Goal: Task Accomplishment & Management: Manage account settings

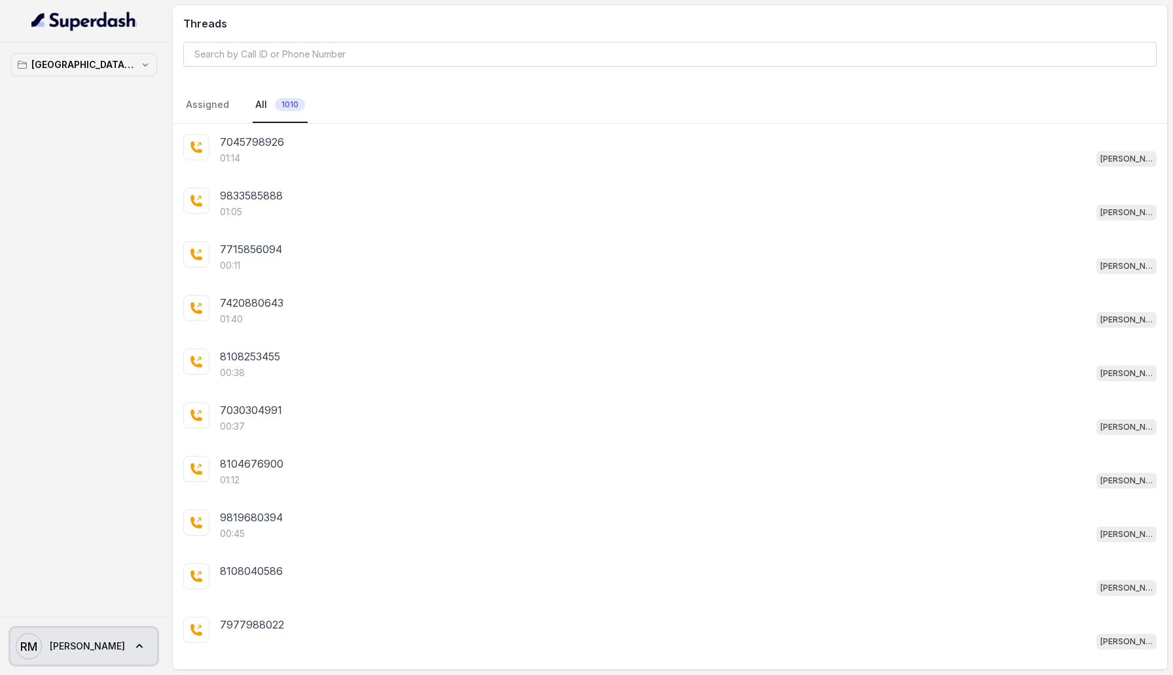
click at [133, 645] on icon at bounding box center [139, 646] width 13 height 13
click at [110, 601] on div "Logout" at bounding box center [82, 609] width 111 height 16
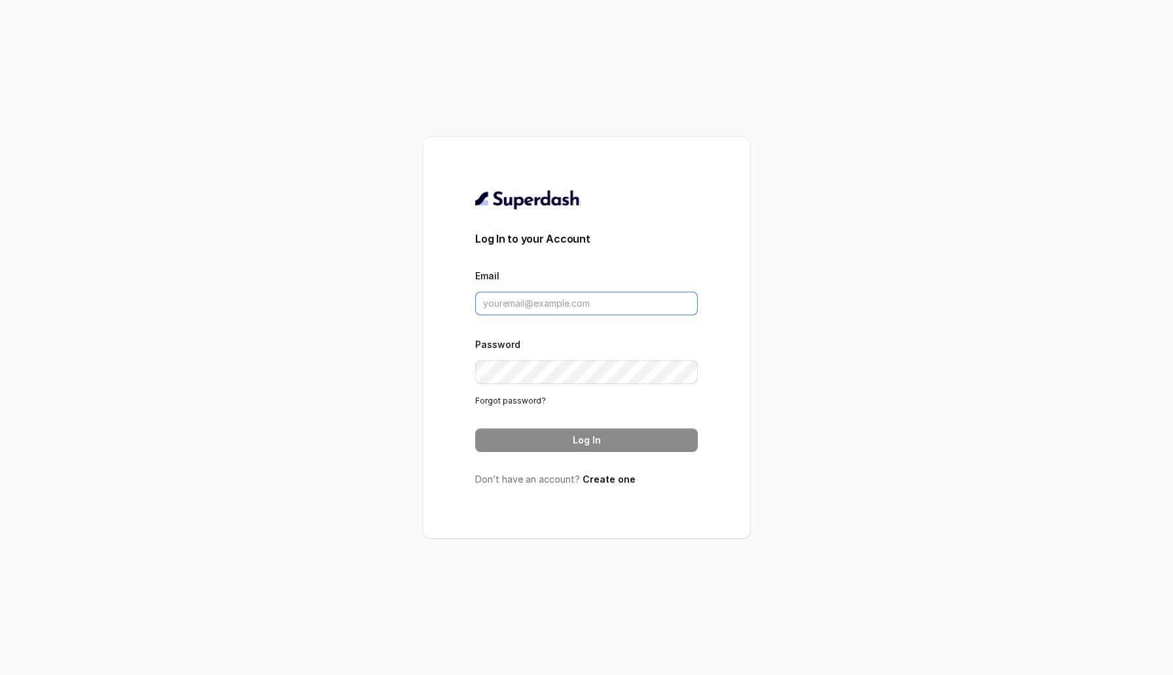
click at [542, 293] on input "Email" at bounding box center [586, 304] width 222 height 24
type input "metodofespa@gmail.com"
click at [619, 440] on button "Log In" at bounding box center [586, 441] width 222 height 24
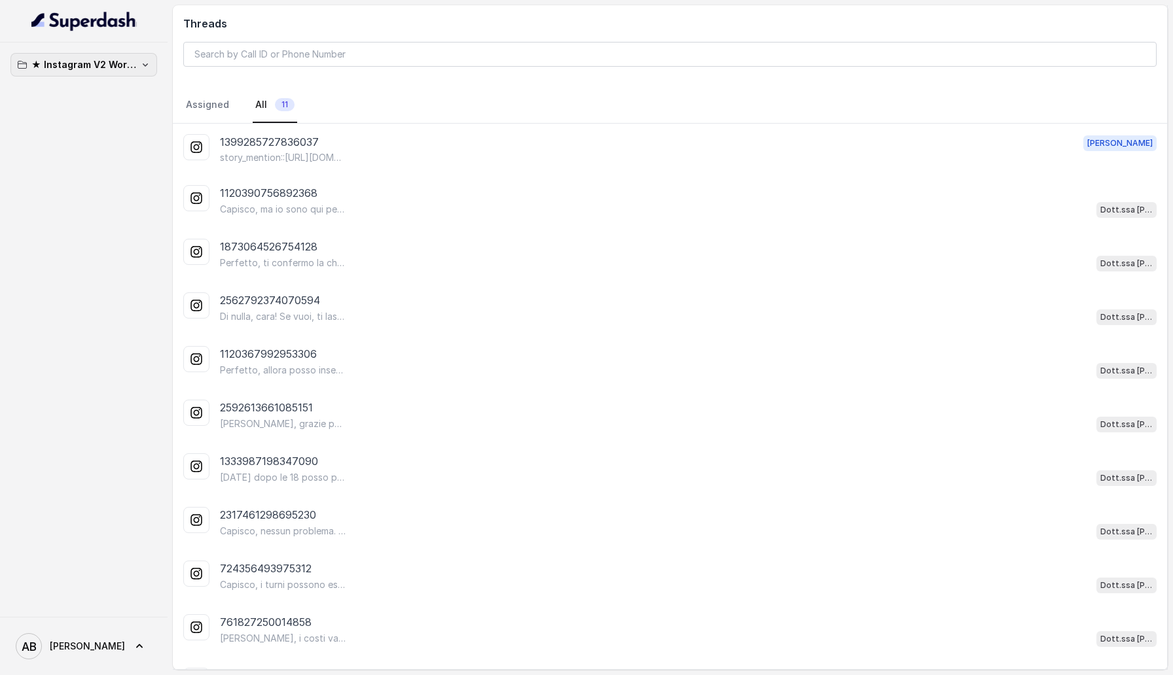
click at [111, 68] on p "★ Instagram V2 Workspace" at bounding box center [83, 65] width 105 height 16
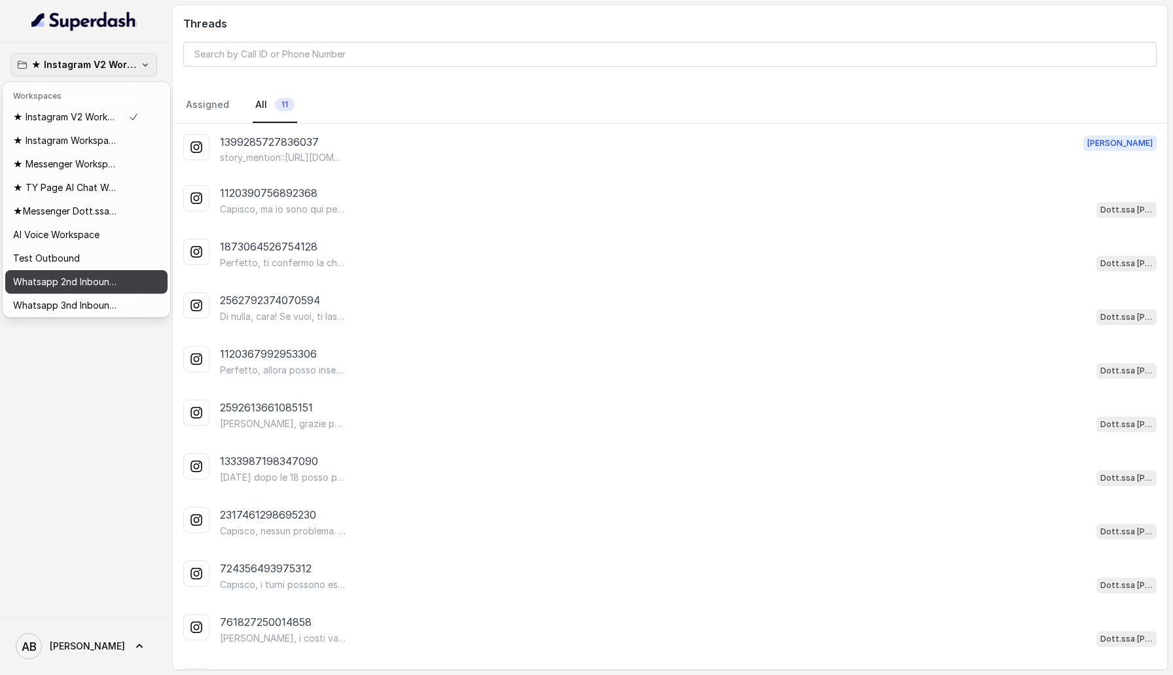
click at [102, 291] on button "Whatsapp 2nd Inbound BM5" at bounding box center [86, 282] width 162 height 24
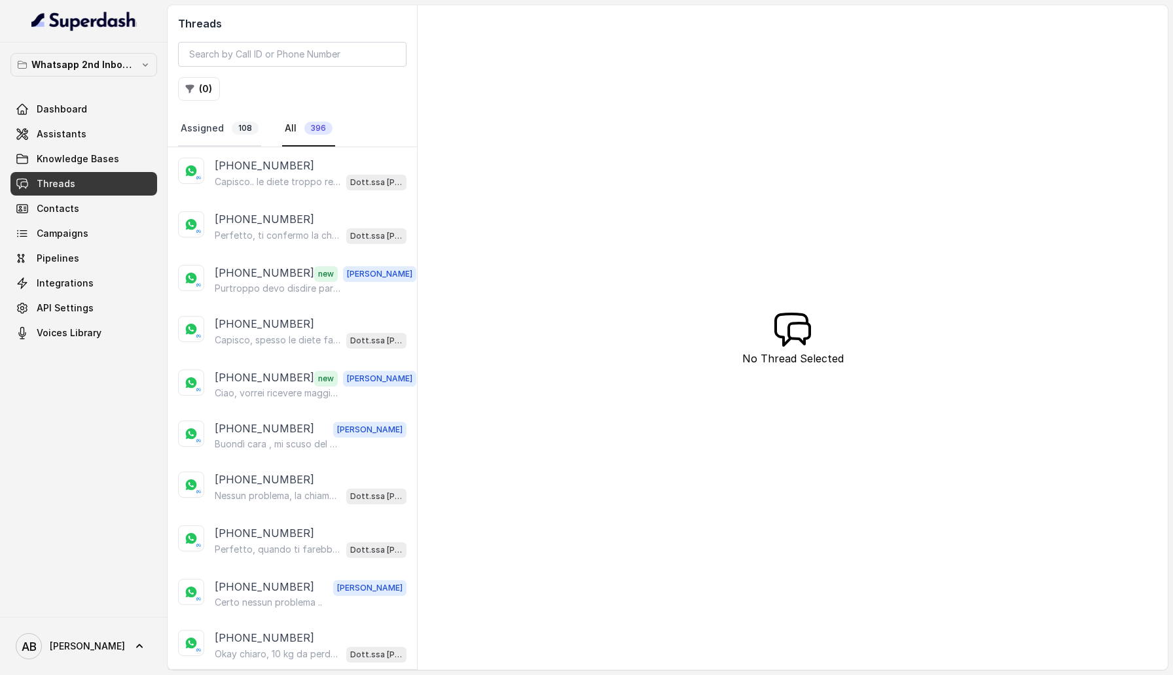
click at [238, 120] on link "Assigned 108" at bounding box center [219, 128] width 83 height 35
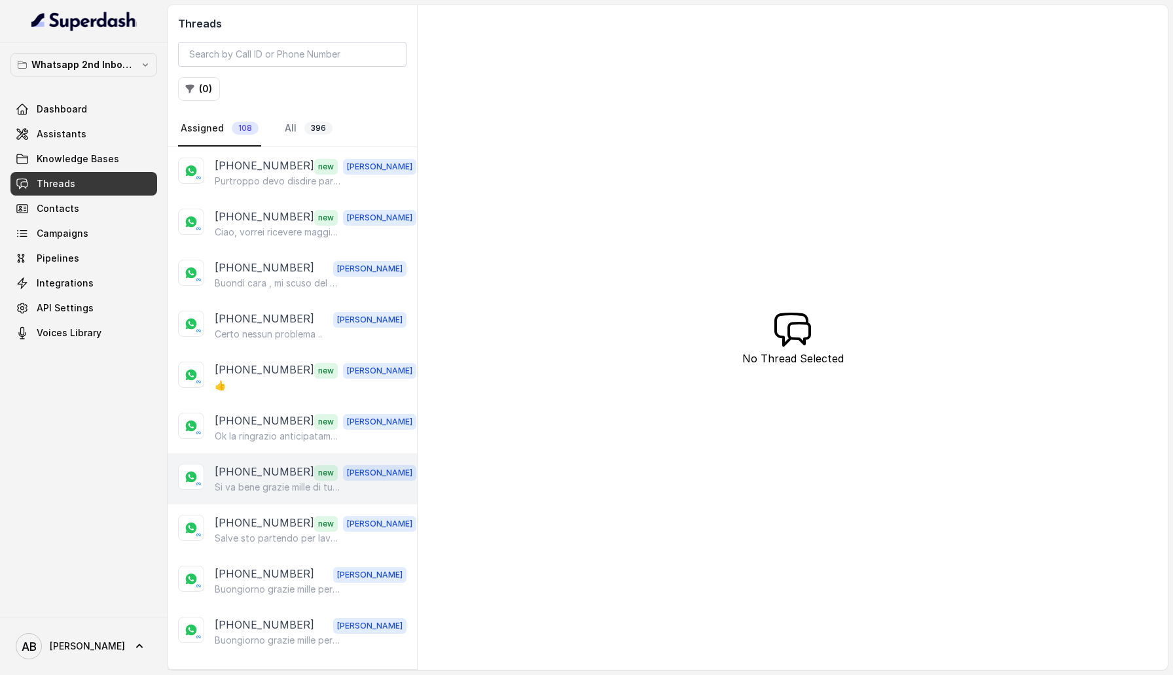
scroll to position [22, 0]
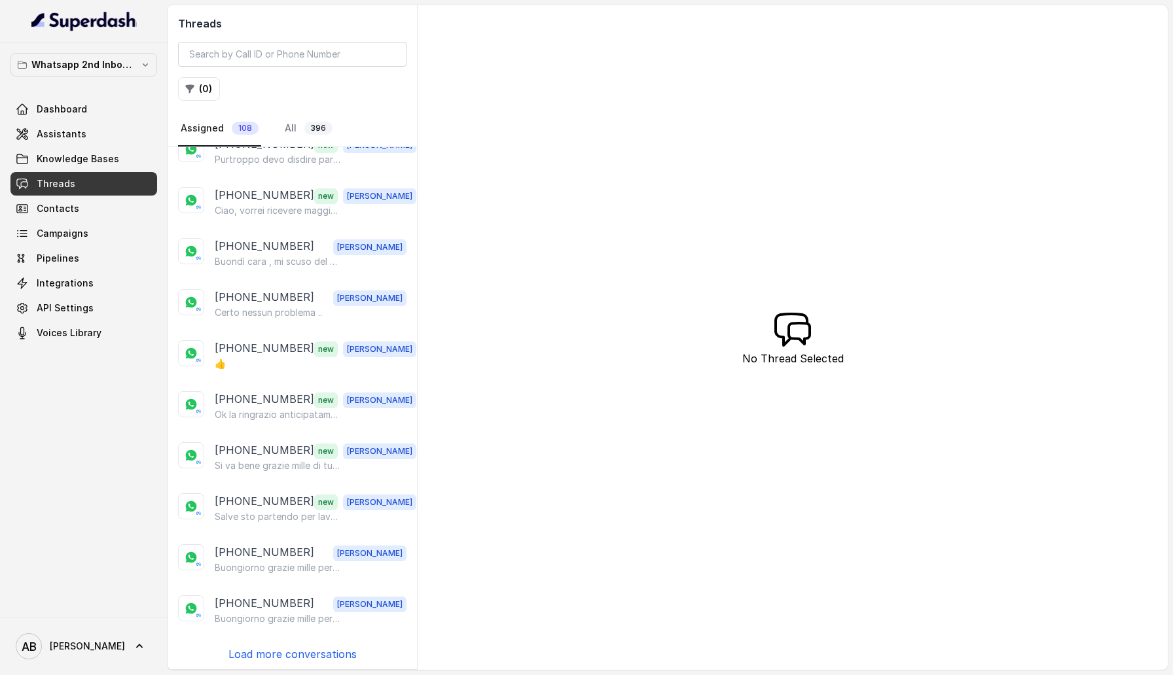
click at [298, 655] on p "Load more conversations" at bounding box center [292, 654] width 128 height 16
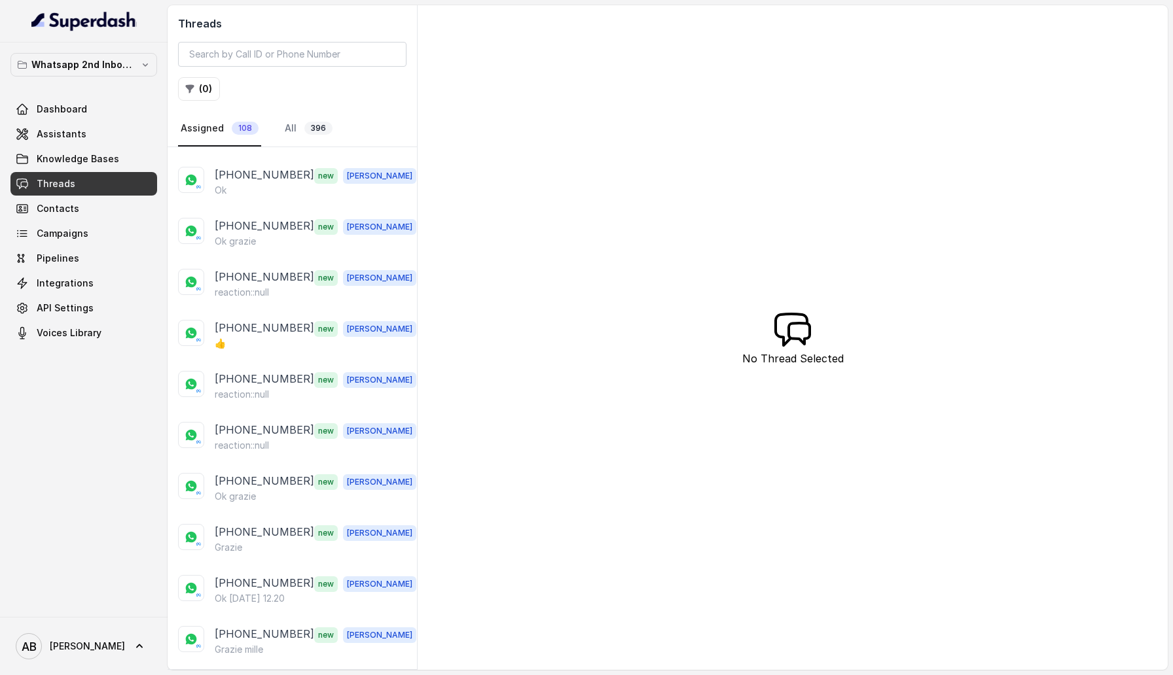
scroll to position [529, 0]
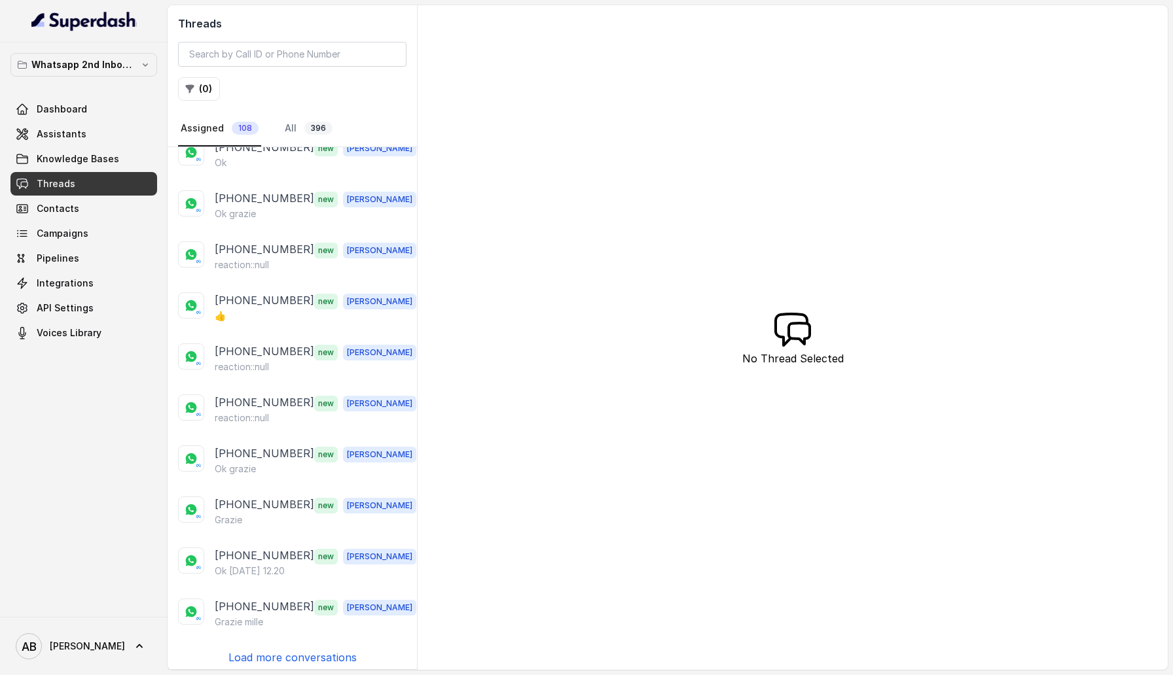
click at [298, 655] on p "Load more conversations" at bounding box center [292, 658] width 128 height 16
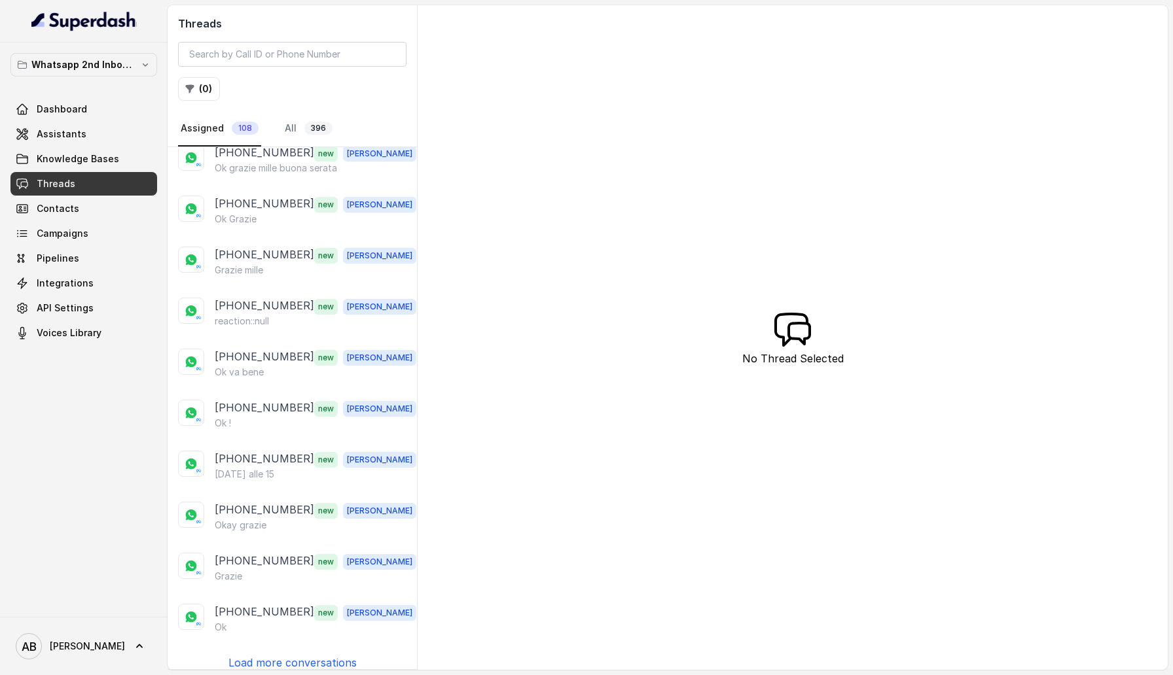
scroll to position [1036, 0]
click at [298, 655] on p "Load more conversations" at bounding box center [292, 661] width 128 height 16
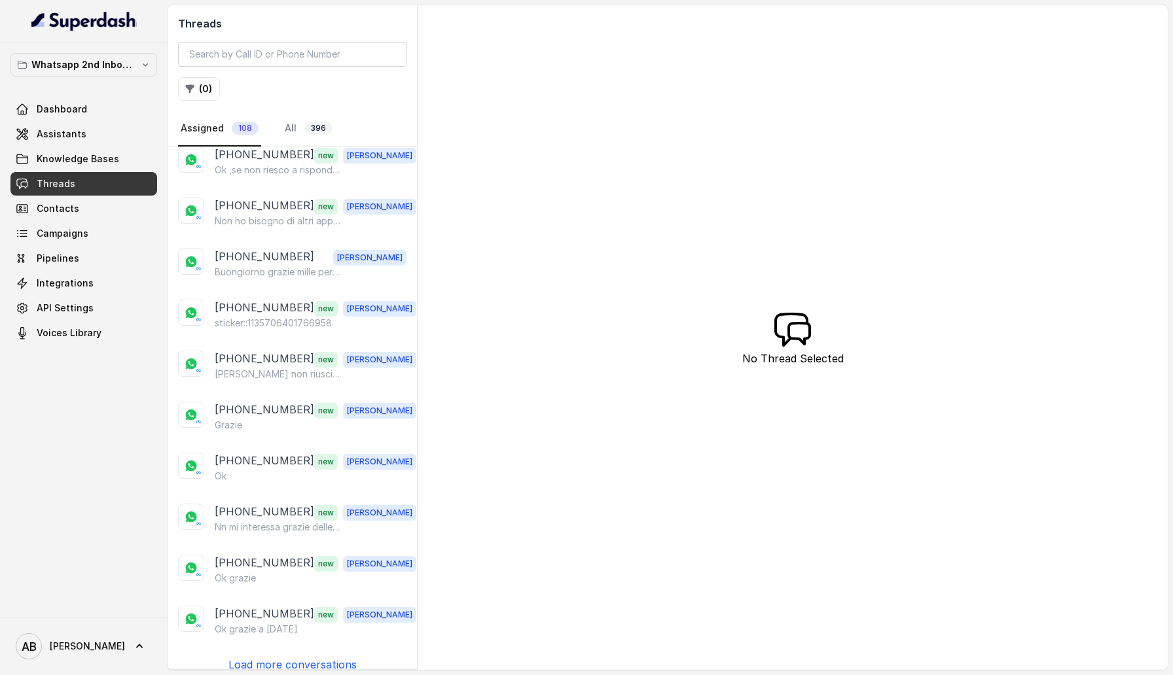
scroll to position [1543, 0]
click at [298, 656] on p "Load more conversations" at bounding box center [292, 664] width 128 height 16
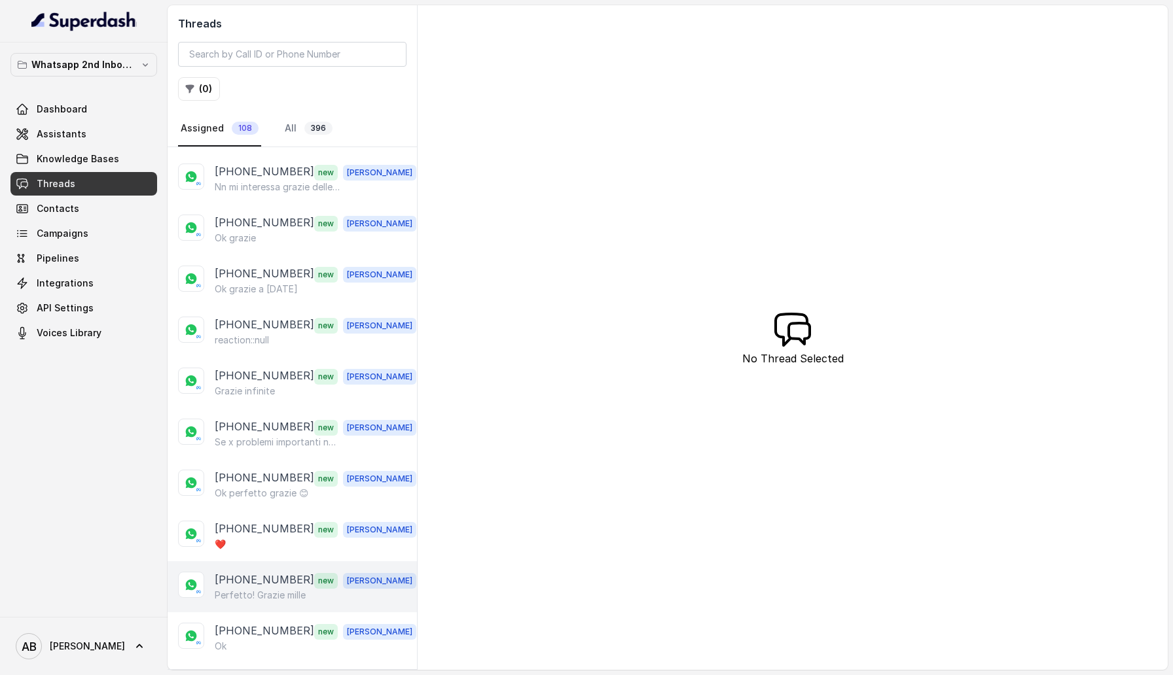
scroll to position [2050, 0]
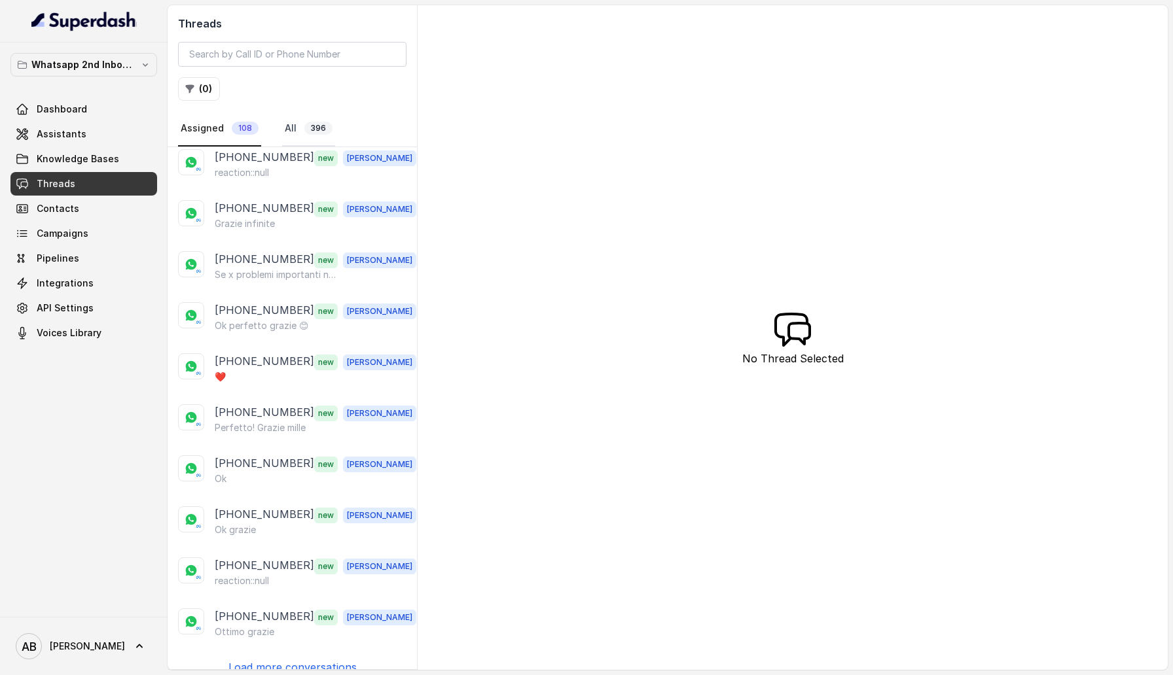
click at [304, 124] on span "396" at bounding box center [318, 128] width 28 height 13
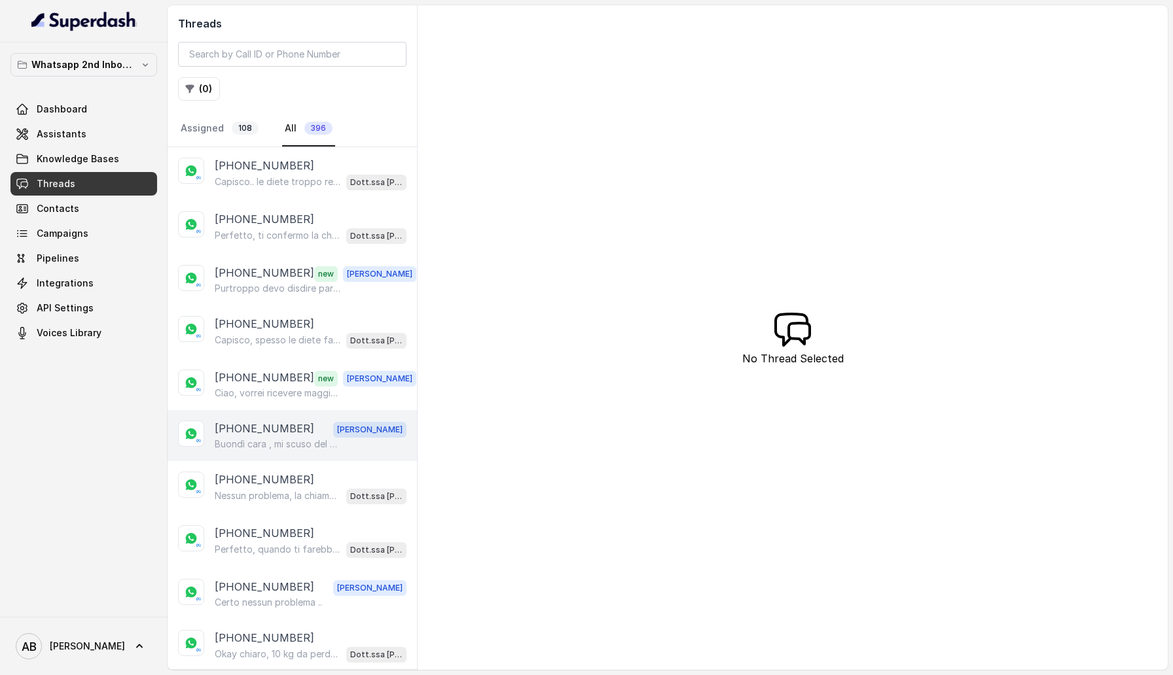
scroll to position [37, 0]
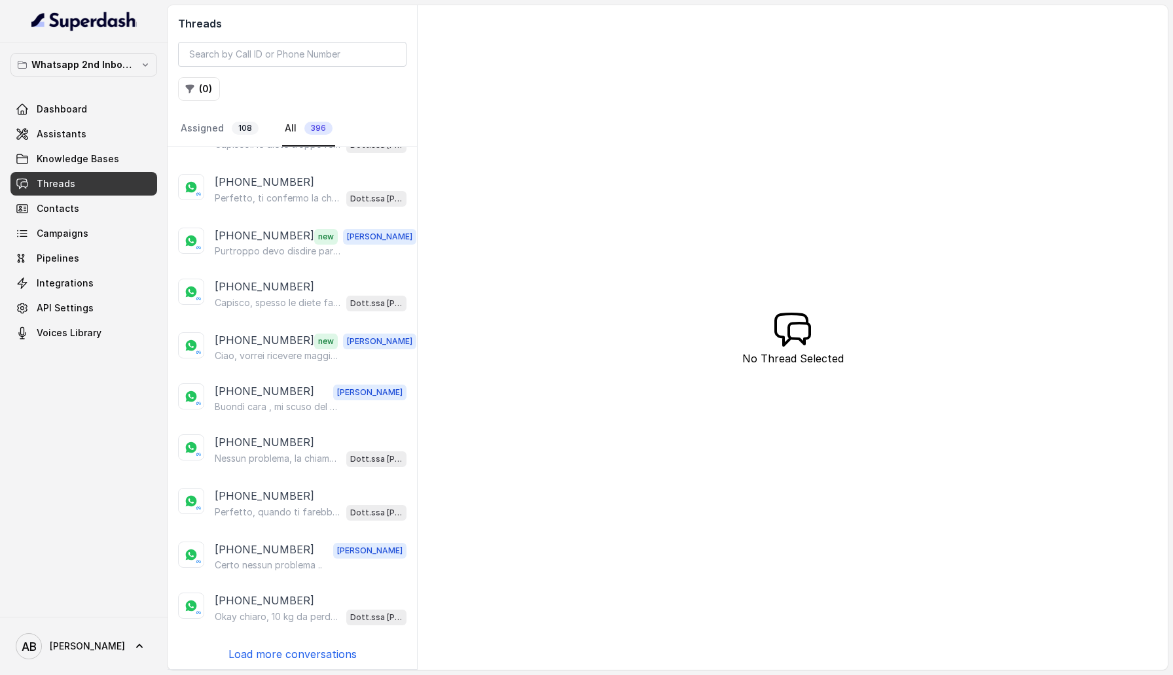
click at [309, 650] on p "Load more conversations" at bounding box center [292, 654] width 128 height 16
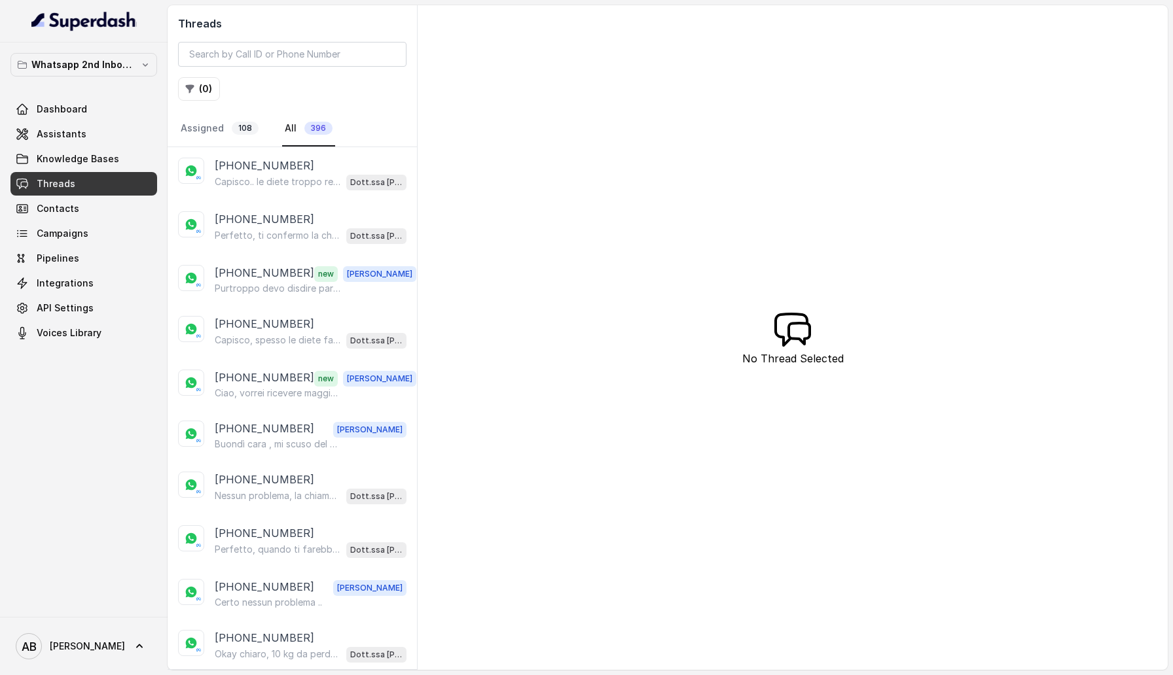
scroll to position [552, 0]
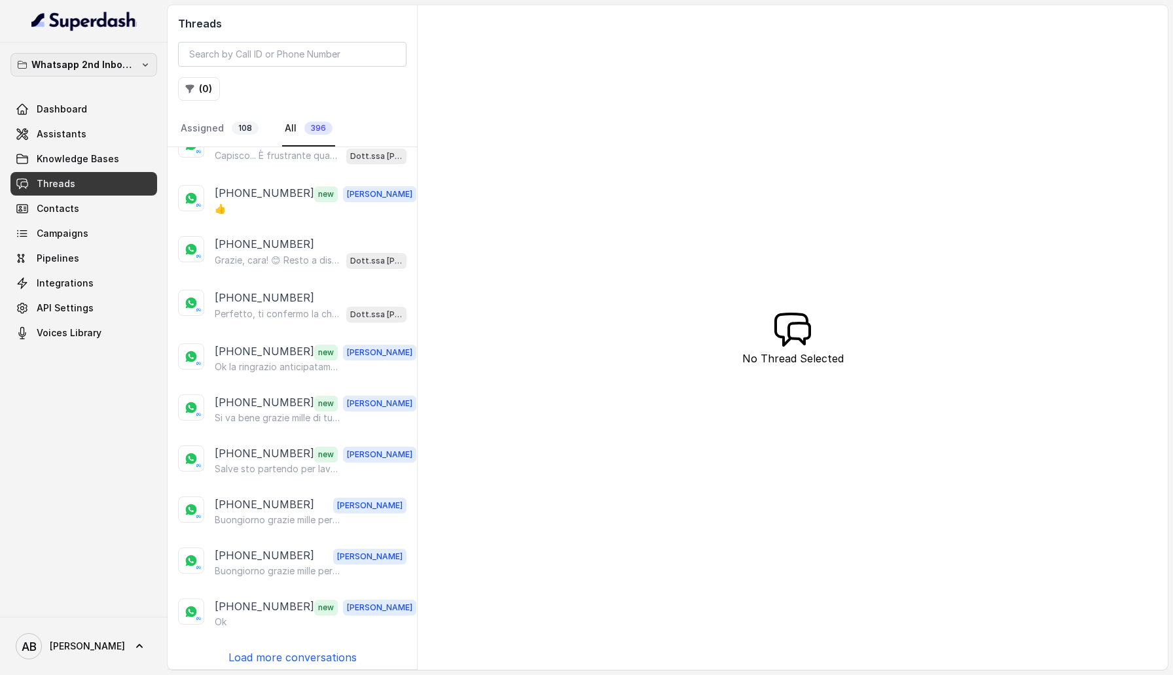
click at [103, 67] on p "Whatsapp 2nd Inbound BM5" at bounding box center [83, 65] width 105 height 16
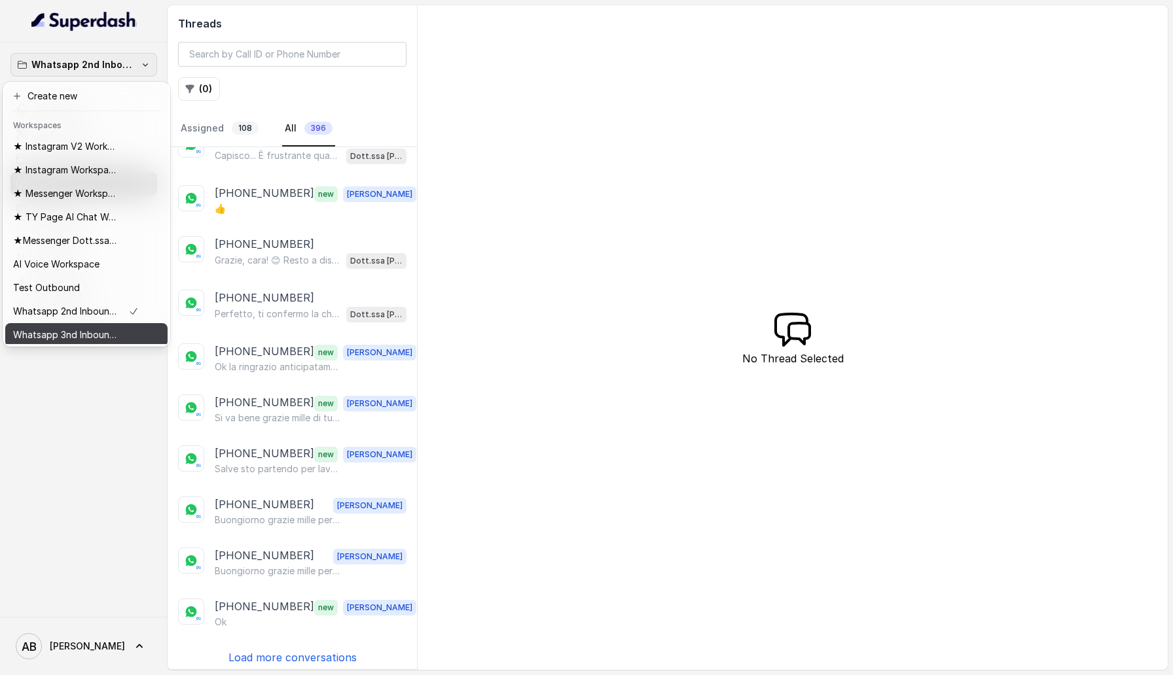
scroll to position [3, 0]
click at [119, 340] on div "Whatsapp 3nd Inbound BM5" at bounding box center [76, 333] width 126 height 16
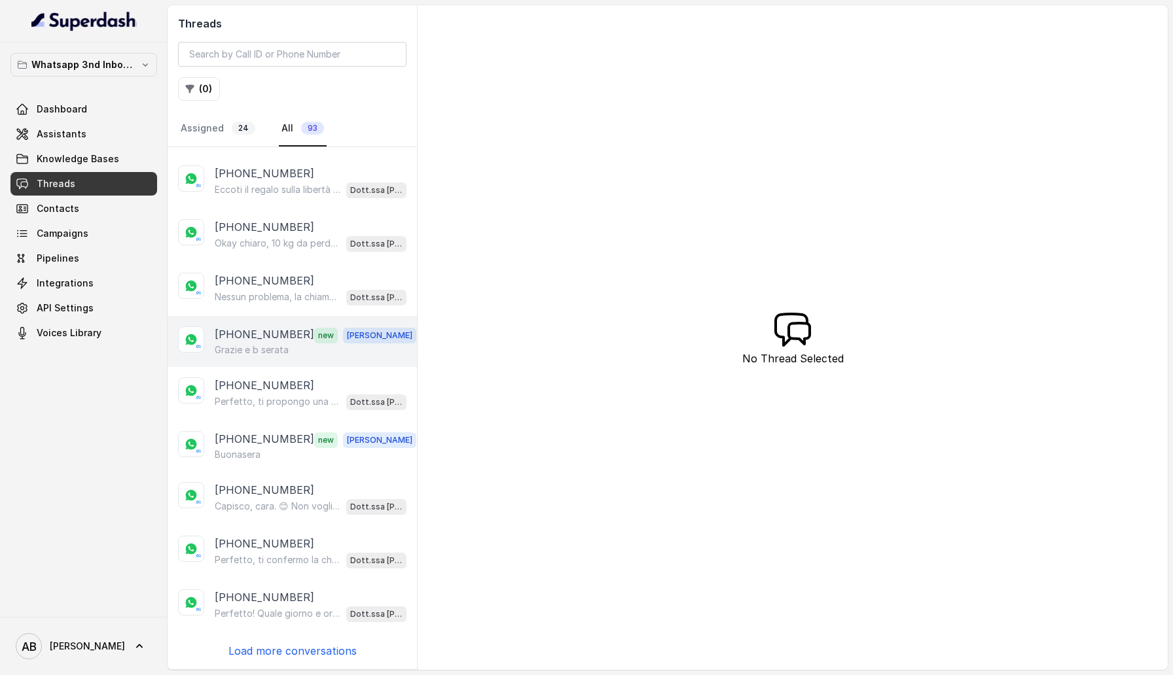
scroll to position [43, 0]
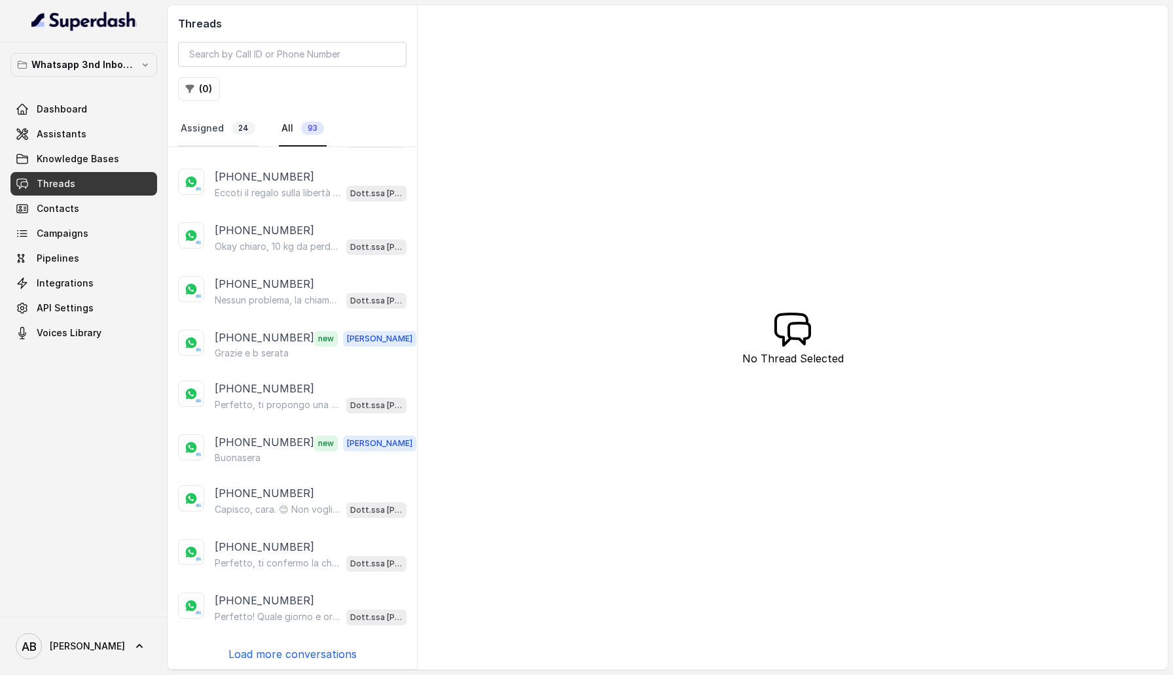
click at [203, 131] on link "Assigned 24" at bounding box center [218, 128] width 80 height 35
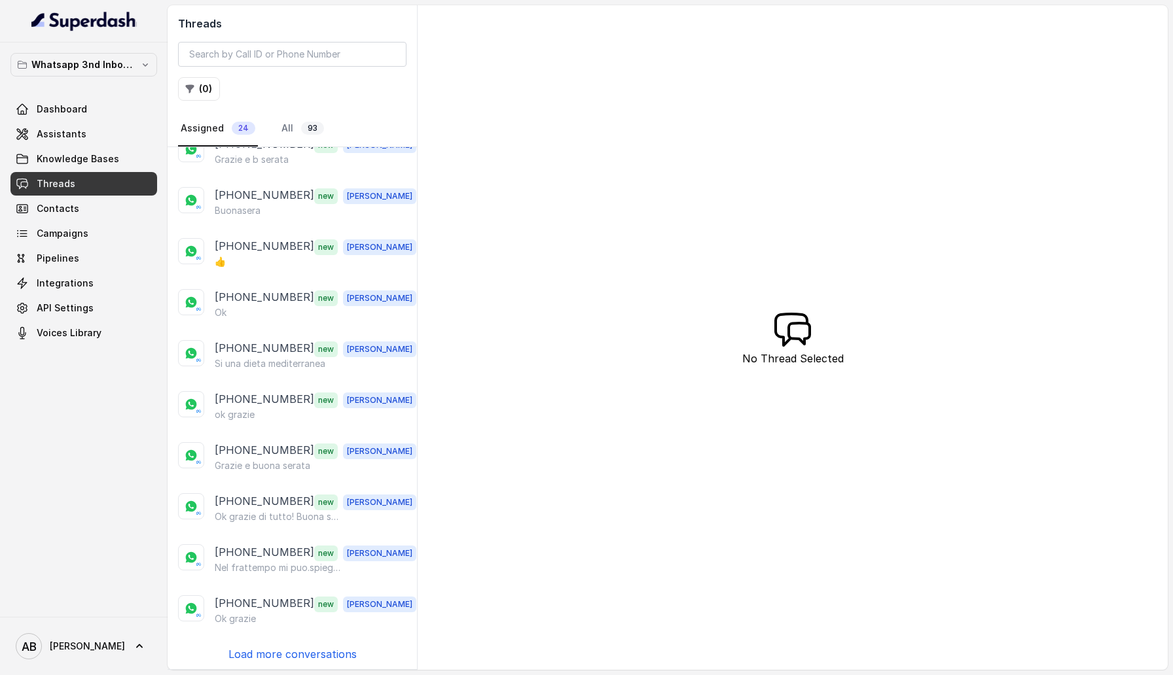
click at [307, 656] on p "Load more conversations" at bounding box center [292, 654] width 128 height 16
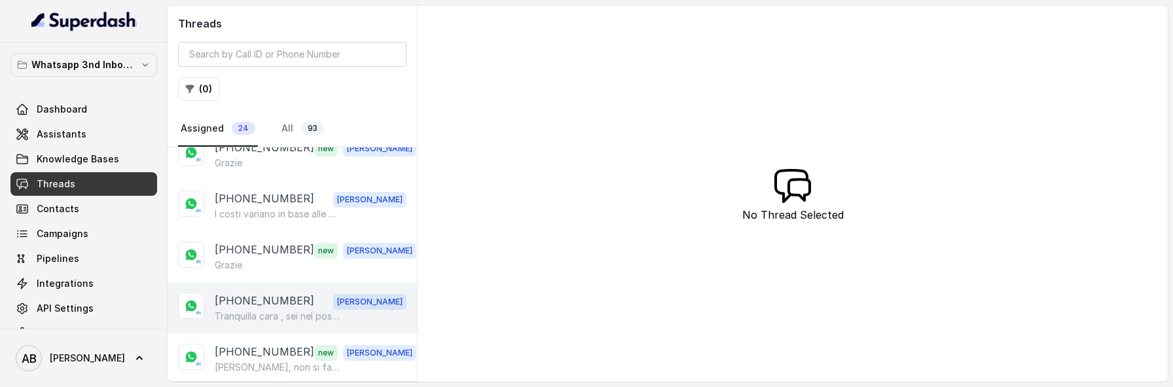
scroll to position [817, 0]
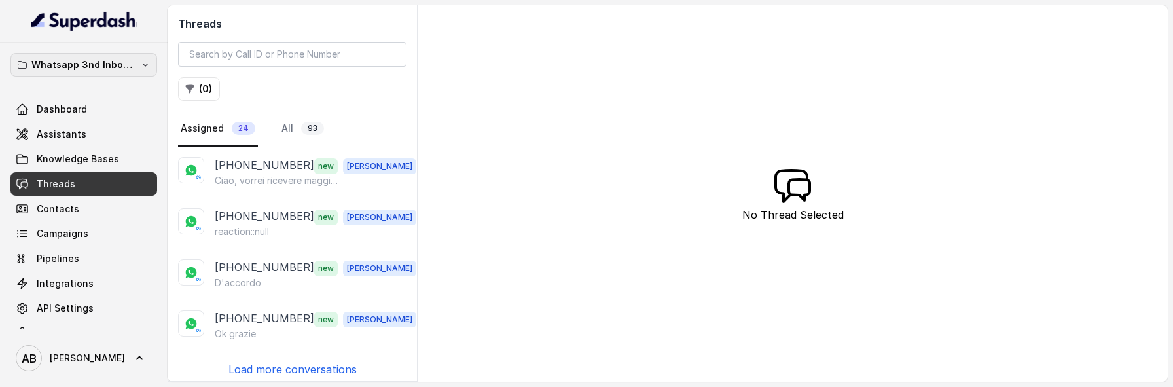
click at [80, 68] on p "Whatsapp 3nd Inbound BM5" at bounding box center [83, 65] width 105 height 16
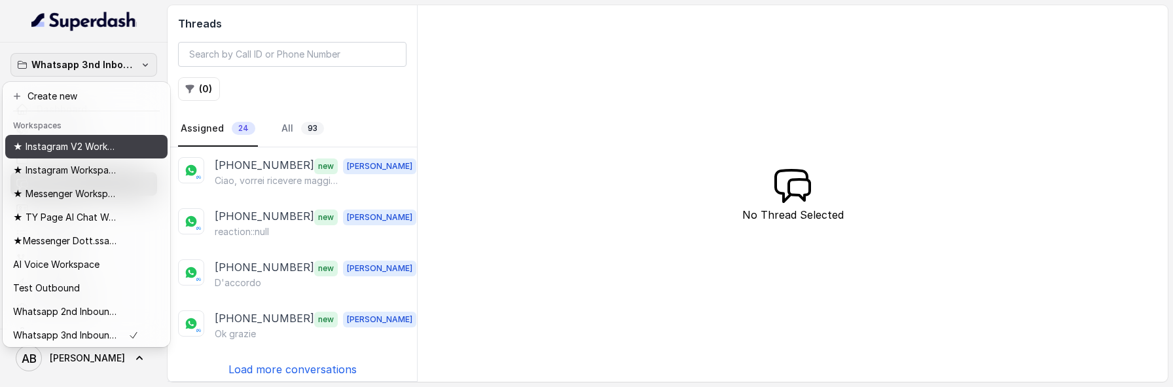
click at [92, 155] on button "★ Instagram V2 Workspace" at bounding box center [86, 147] width 162 height 24
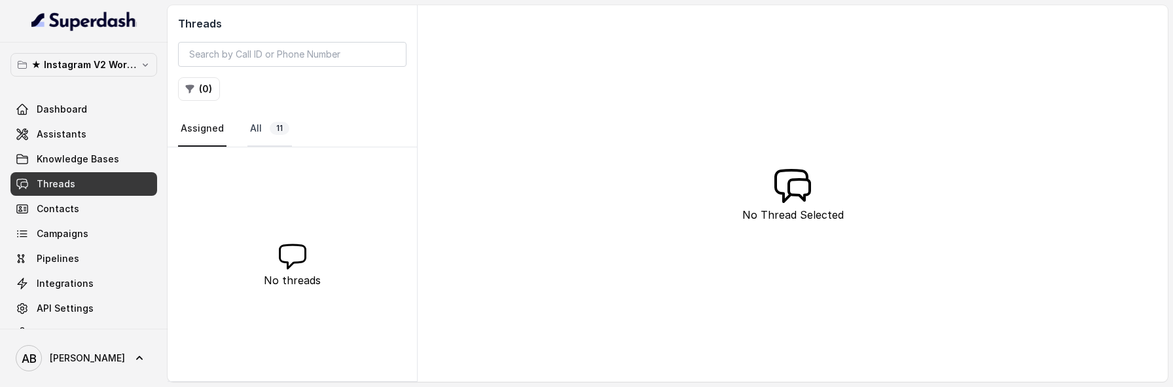
click at [273, 133] on span "11" at bounding box center [280, 128] width 20 height 13
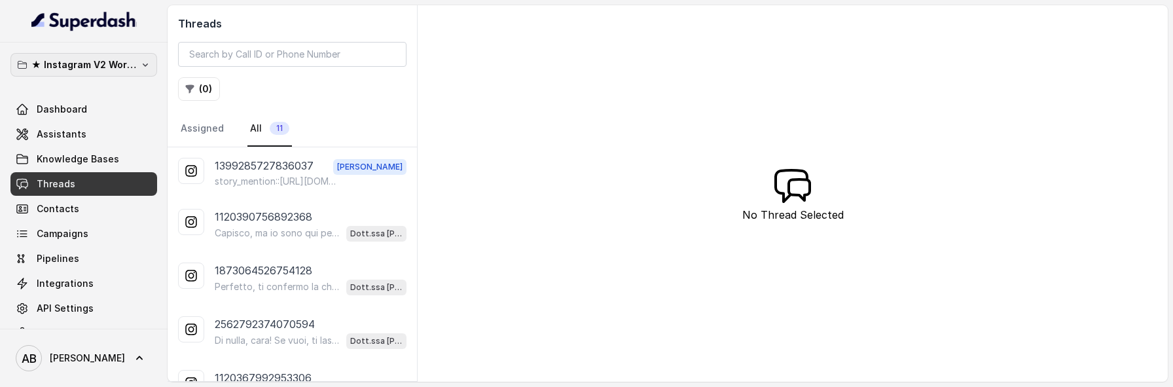
click at [107, 67] on p "★ Instagram V2 Workspace" at bounding box center [83, 65] width 105 height 16
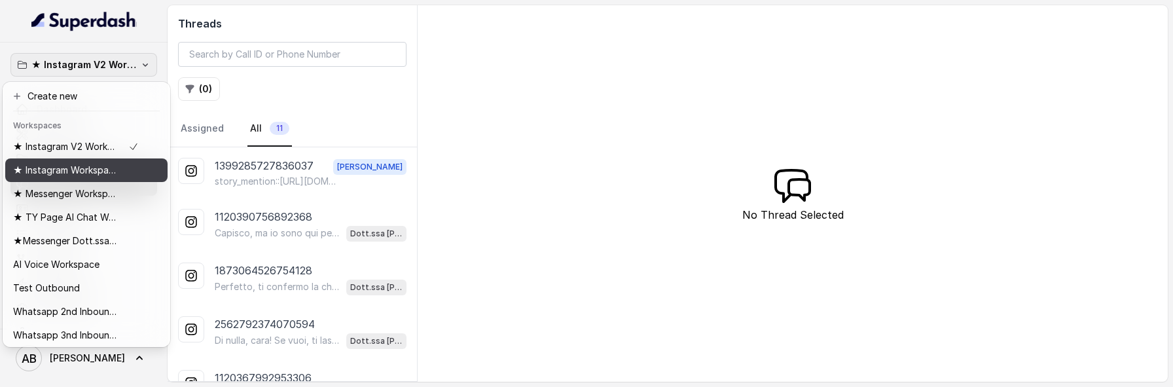
click at [112, 167] on p "★ Instagram Workspace" at bounding box center [65, 170] width 105 height 16
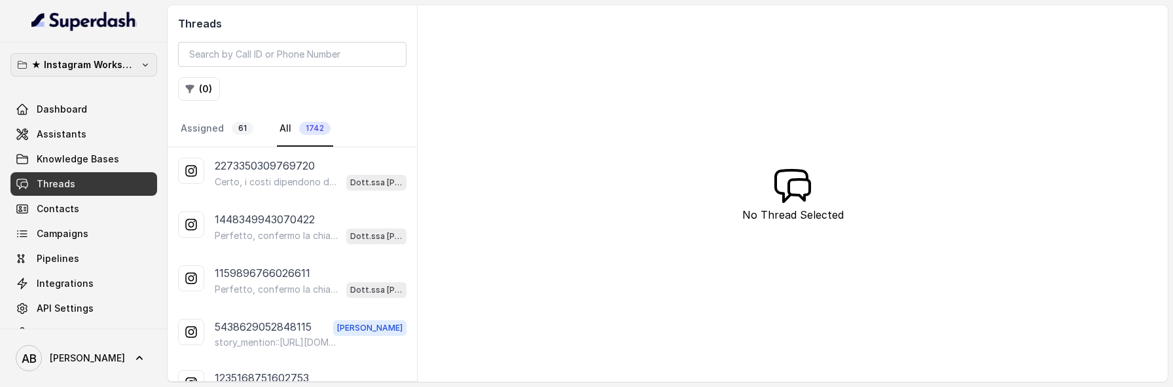
click at [102, 67] on p "★ Instagram Workspace" at bounding box center [83, 65] width 105 height 16
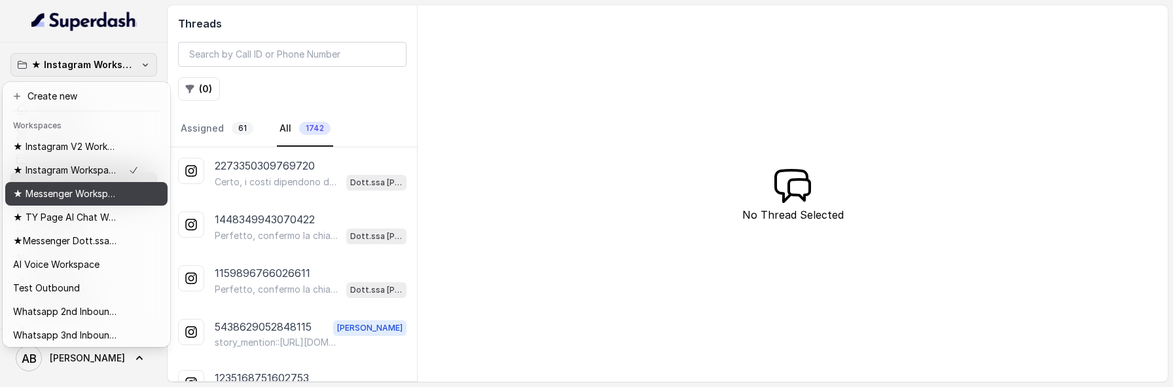
click at [123, 196] on div "★ Messenger Workspace" at bounding box center [76, 194] width 126 height 16
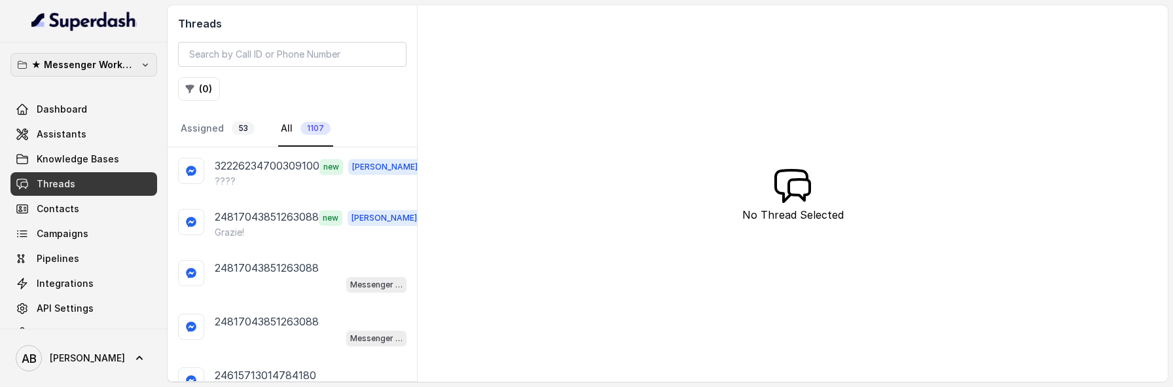
click at [88, 64] on p "★ Messenger Workspace" at bounding box center [83, 65] width 105 height 16
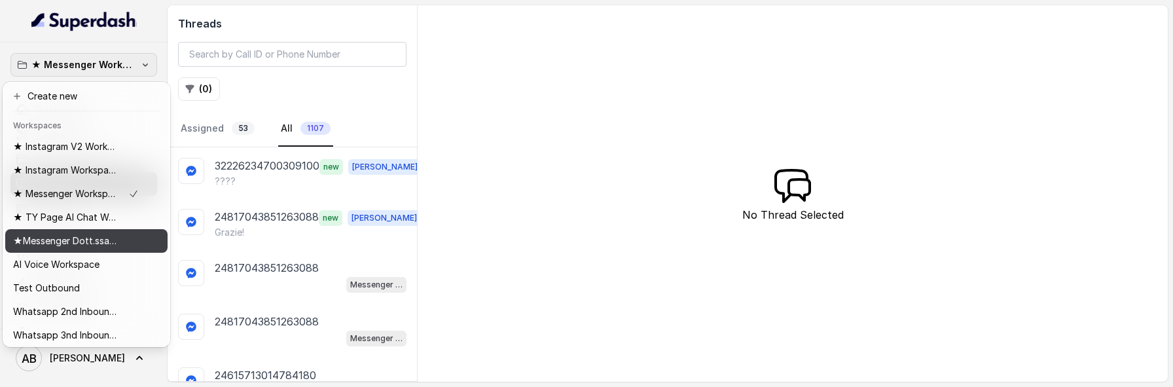
click at [123, 231] on button "★Messenger Dott.ssa Saccone" at bounding box center [86, 241] width 162 height 24
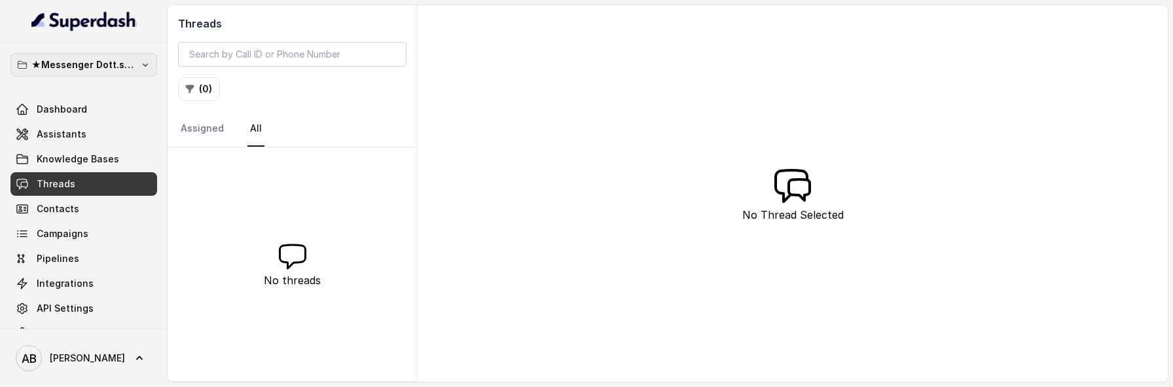
click at [94, 65] on p "★Messenger Dott.ssa Saccone" at bounding box center [83, 65] width 105 height 16
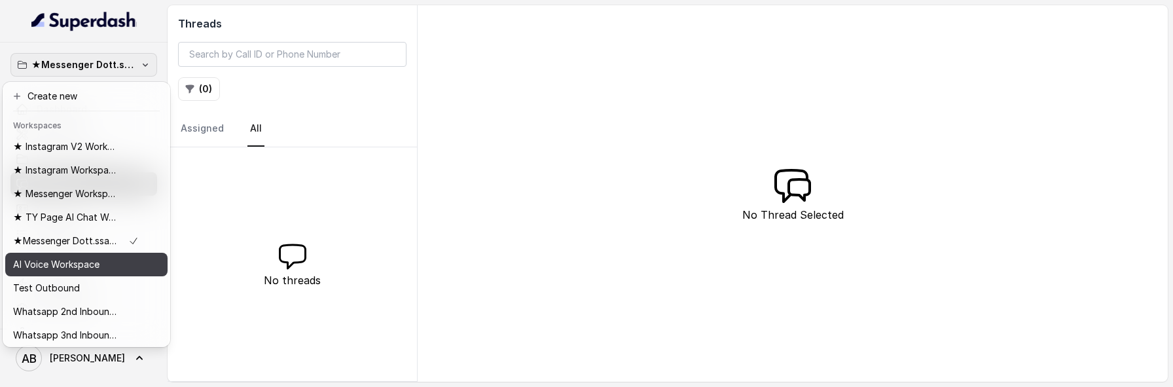
click at [102, 264] on div "AI Voice Workspace" at bounding box center [76, 265] width 126 height 16
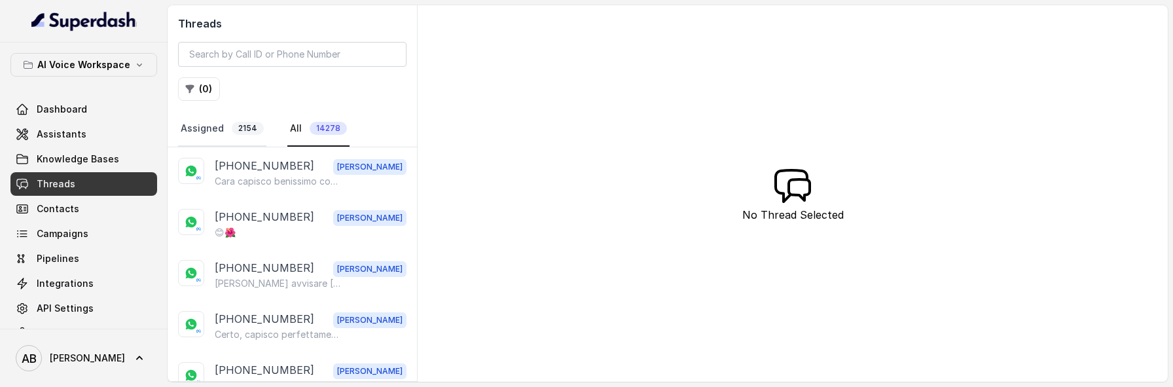
click at [217, 135] on link "Assigned 2154" at bounding box center [222, 128] width 88 height 35
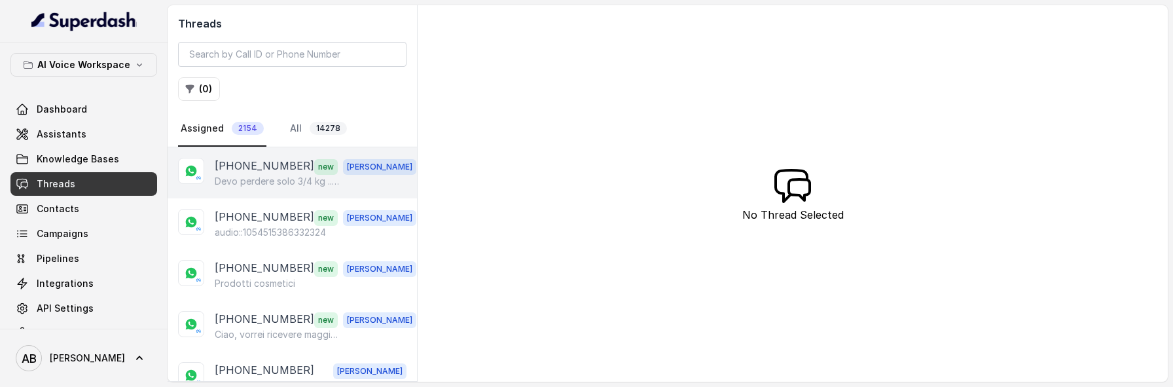
scroll to position [310, 0]
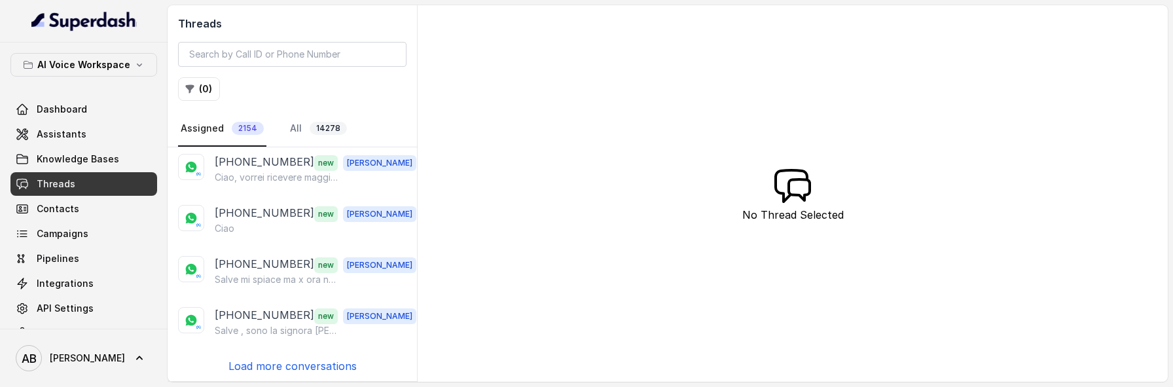
click at [290, 358] on p "Load more conversations" at bounding box center [292, 366] width 128 height 16
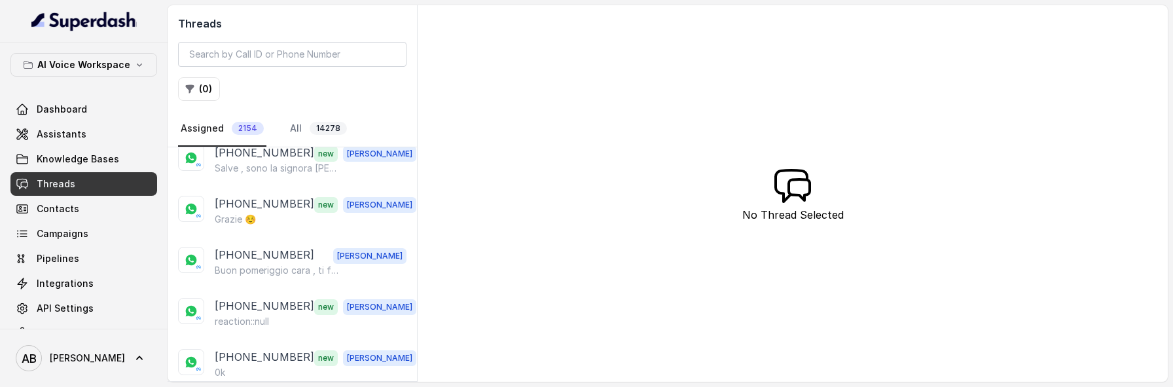
scroll to position [817, 0]
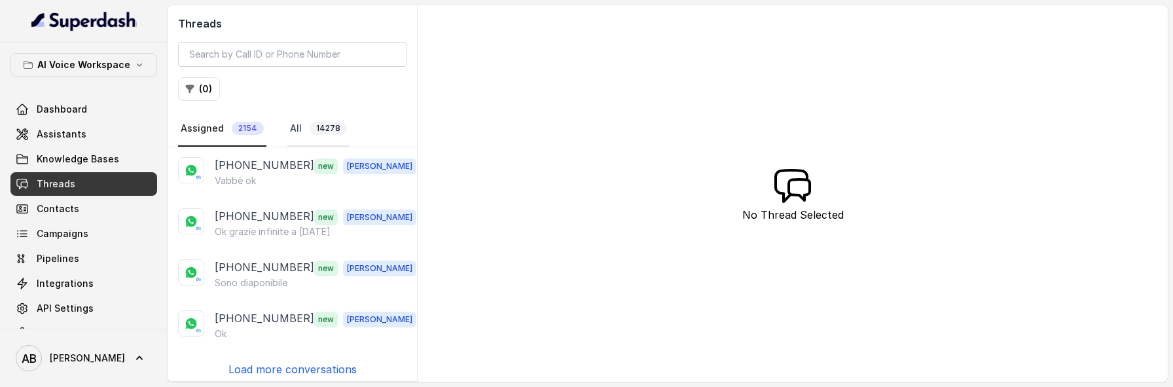
click at [324, 128] on span "14278" at bounding box center [328, 128] width 37 height 13
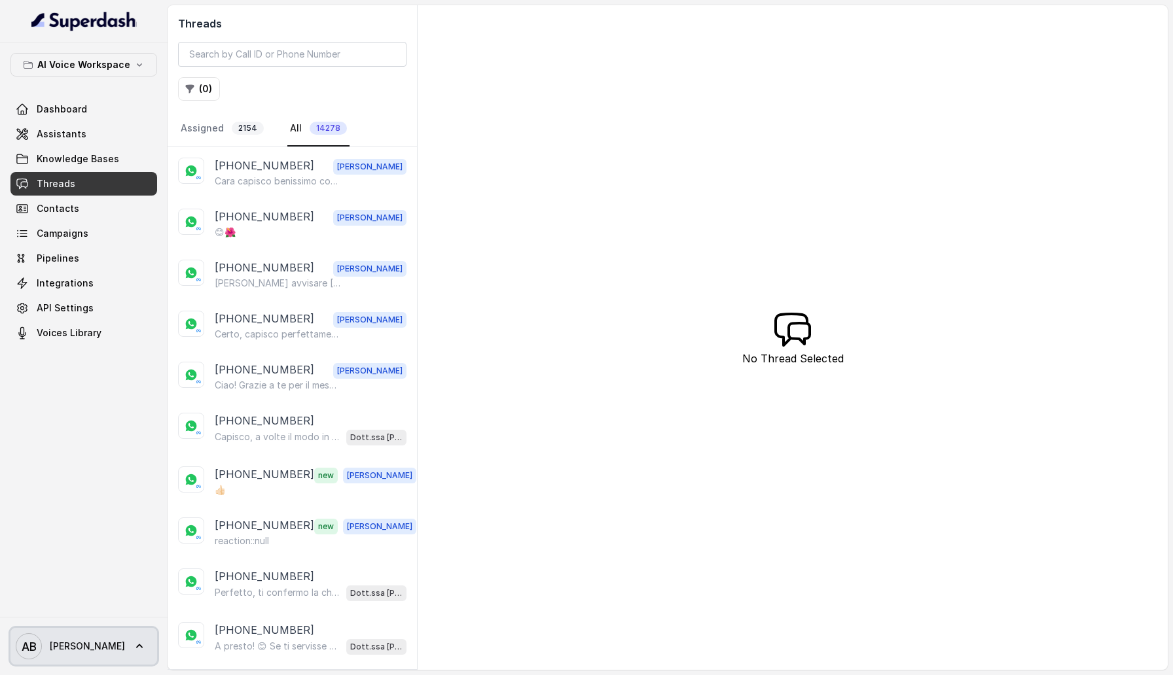
click at [64, 640] on span "Alessandro" at bounding box center [87, 646] width 75 height 13
click at [71, 610] on div "Logout" at bounding box center [82, 609] width 111 height 16
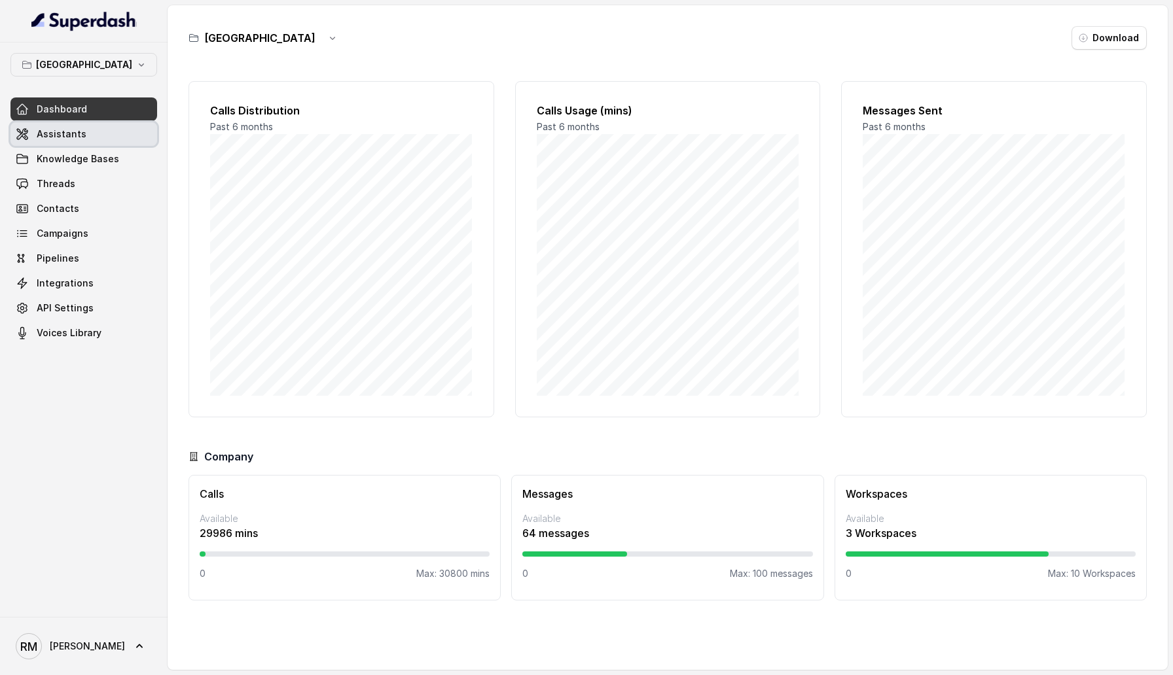
click at [107, 141] on link "Assistants" at bounding box center [83, 134] width 147 height 24
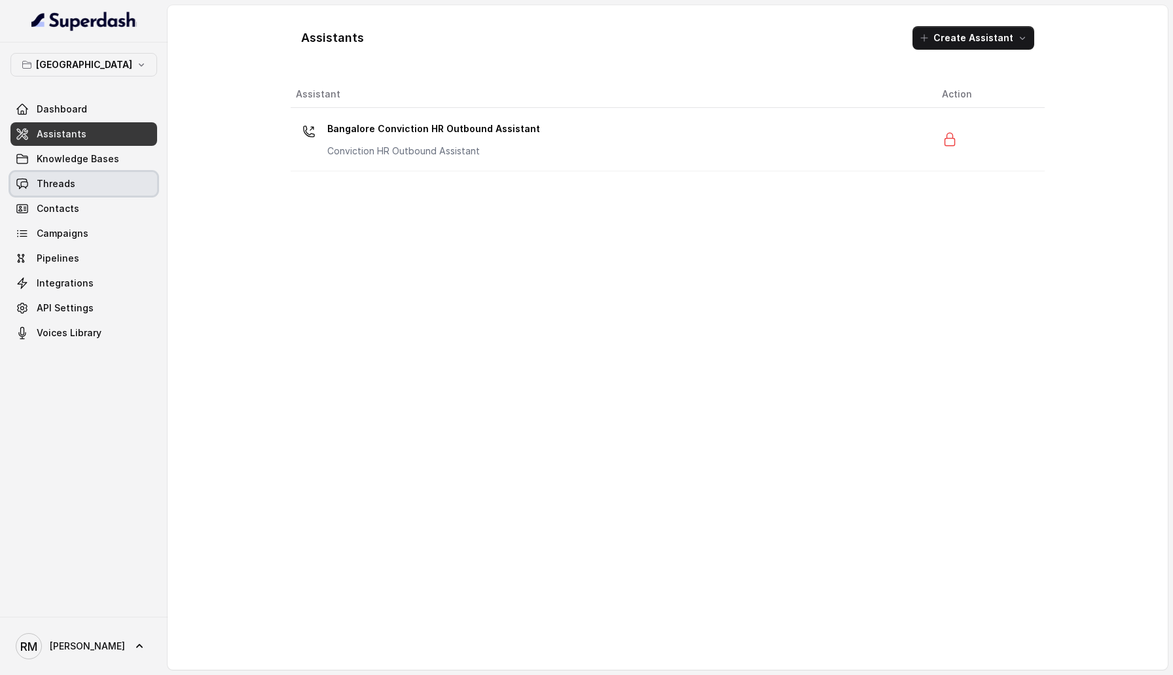
click at [118, 179] on link "Threads" at bounding box center [83, 184] width 147 height 24
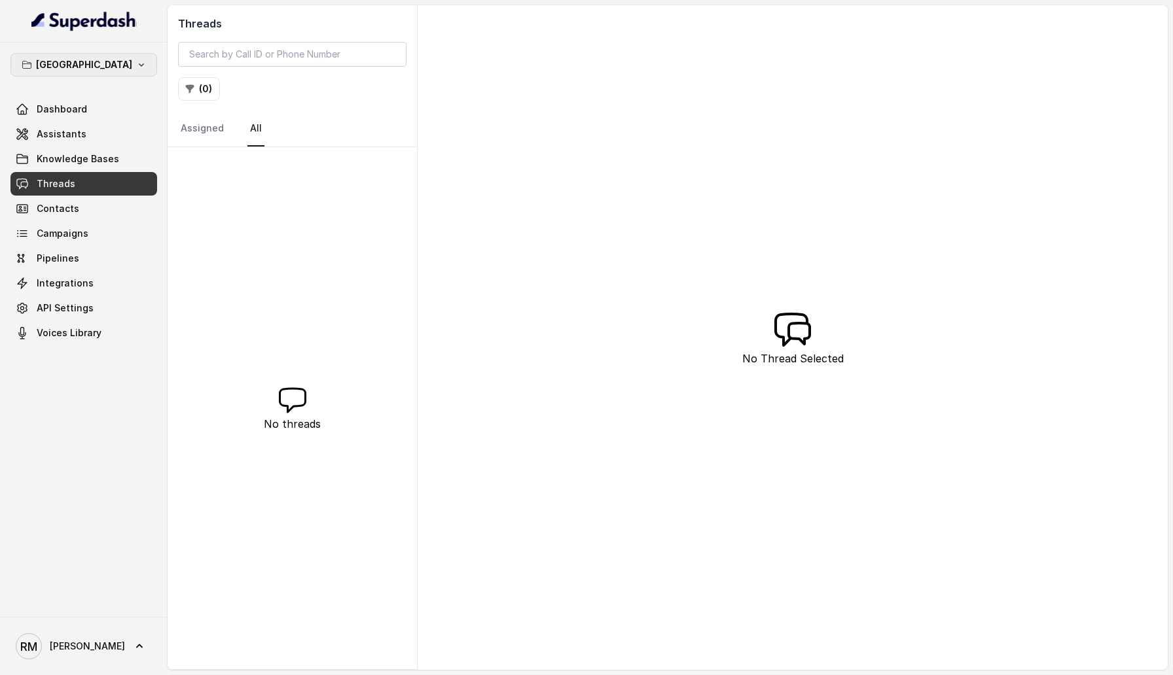
click at [93, 69] on p "[GEOGRAPHIC_DATA]" at bounding box center [84, 65] width 96 height 16
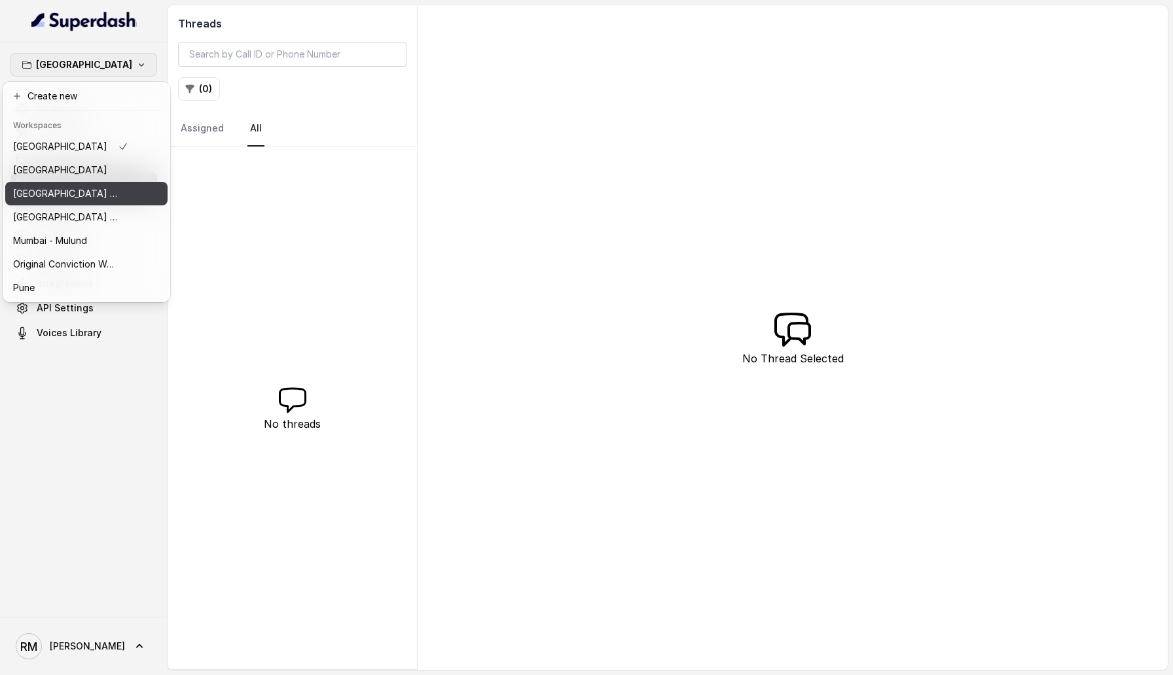
click at [154, 202] on button "⁠⁠[GEOGRAPHIC_DATA] - Ijmima - [GEOGRAPHIC_DATA]" at bounding box center [86, 194] width 162 height 24
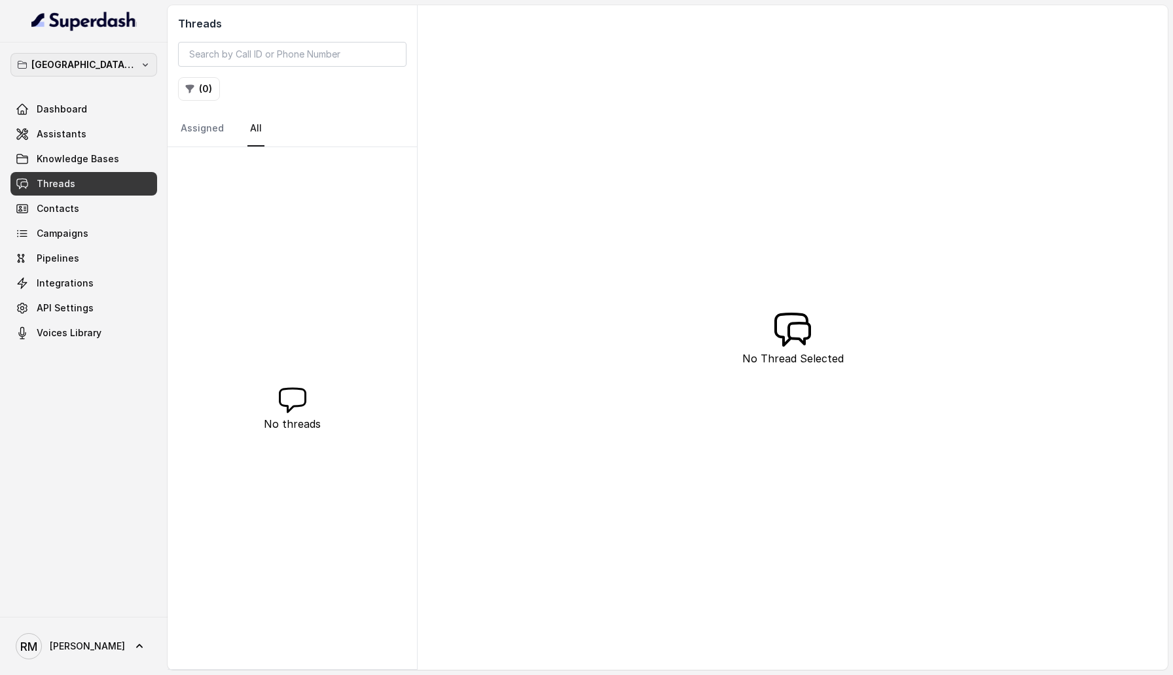
click at [126, 62] on p "⁠⁠[GEOGRAPHIC_DATA] - Ijmima - [GEOGRAPHIC_DATA]" at bounding box center [83, 65] width 105 height 16
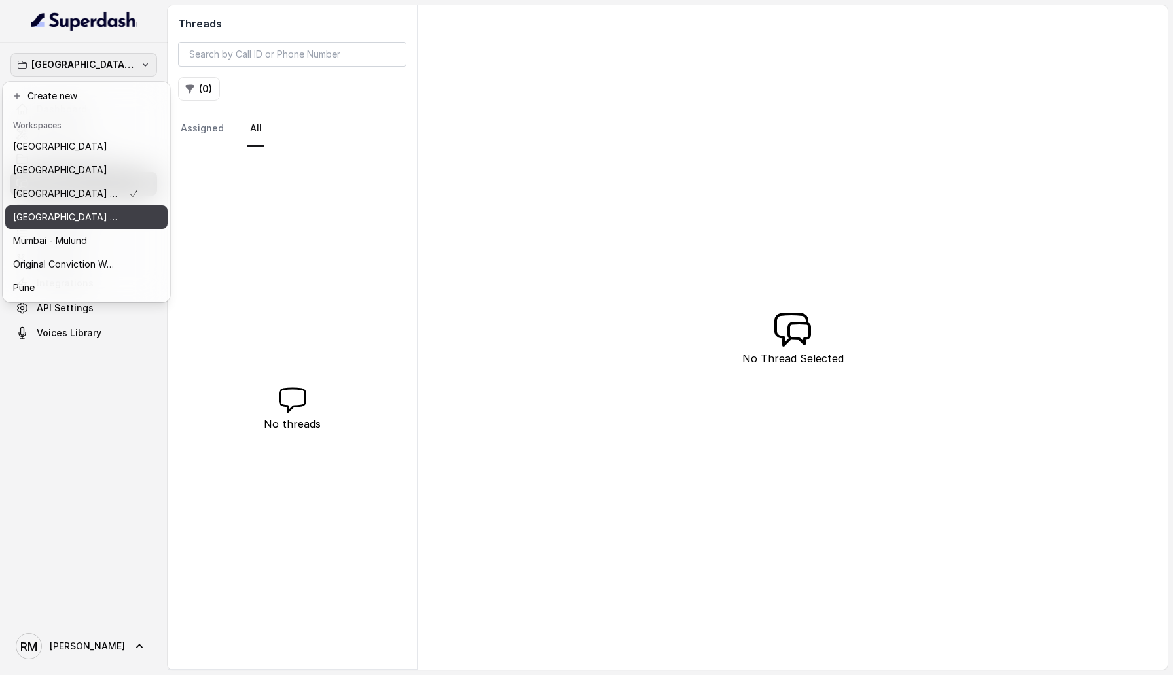
click at [115, 224] on p "[GEOGRAPHIC_DATA] - [GEOGRAPHIC_DATA] - [GEOGRAPHIC_DATA]" at bounding box center [65, 217] width 105 height 16
